Goal: Information Seeking & Learning: Learn about a topic

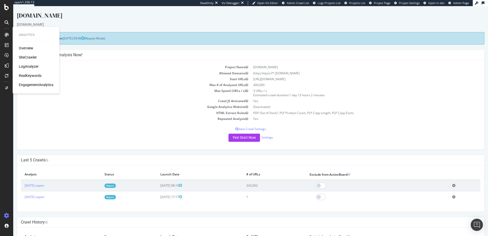
click at [32, 67] on div "LogAnalyzer" at bounding box center [29, 66] width 20 height 5
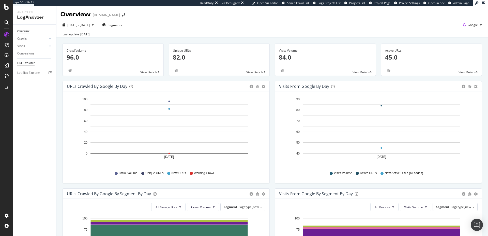
click at [28, 63] on div "URL Explorer" at bounding box center [25, 63] width 17 height 5
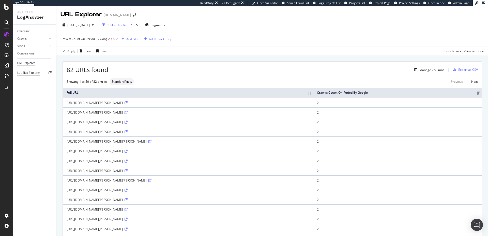
click at [30, 73] on div "Logfiles Explorer" at bounding box center [28, 72] width 23 height 5
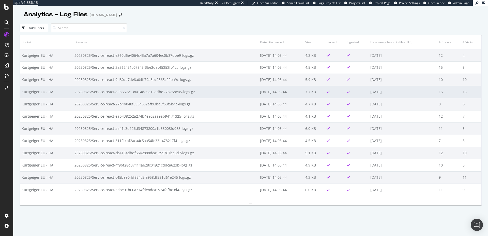
click at [169, 86] on td "20250825/Service-react-a5b6672138a14d89a16adbd27b758ea5-logs.gz" at bounding box center [166, 92] width 186 height 12
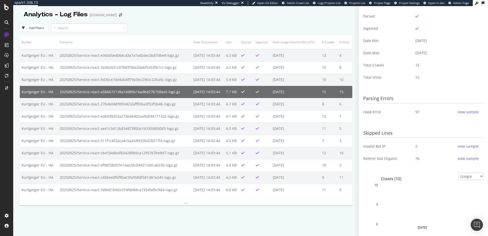
scroll to position [202, 0]
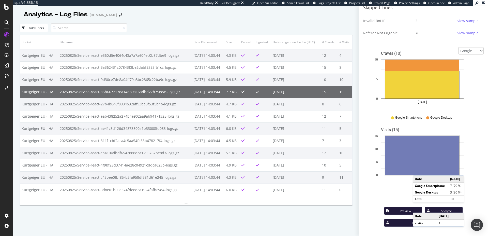
click at [401, 211] on div "Preview" at bounding box center [405, 211] width 25 height 4
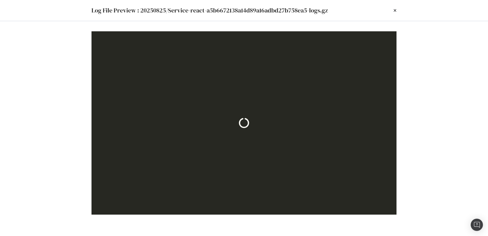
scroll to position [0, 0]
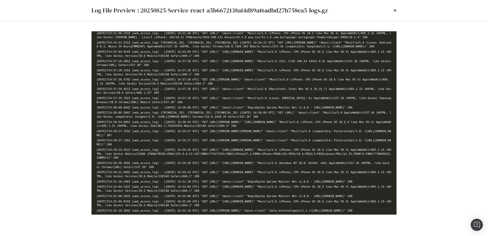
click at [399, 10] on div "Log File Preview : 20250825/Service-react-a5b6672138a14d89a16adbd27b758ea5-logs…" at bounding box center [244, 10] width 326 height 21
click at [390, 11] on div "Log File Preview : 20250825/Service-react-a5b6672138a14d89a16adbd27b758ea5-logs…" at bounding box center [244, 10] width 305 height 9
click at [396, 11] on icon "times" at bounding box center [395, 10] width 3 height 4
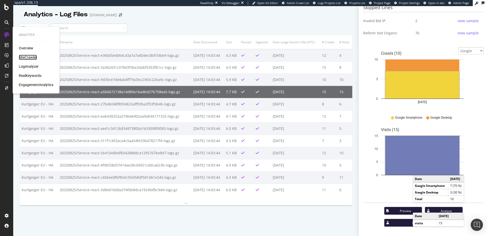
click at [30, 58] on div "SiteCrawler" at bounding box center [28, 57] width 18 height 5
